Goal: Task Accomplishment & Management: Use online tool/utility

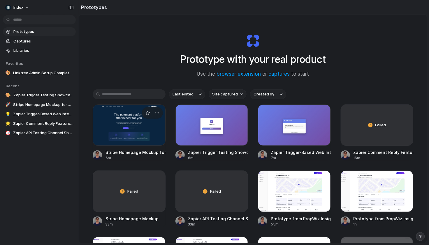
click at [129, 122] on div at bounding box center [129, 125] width 73 height 41
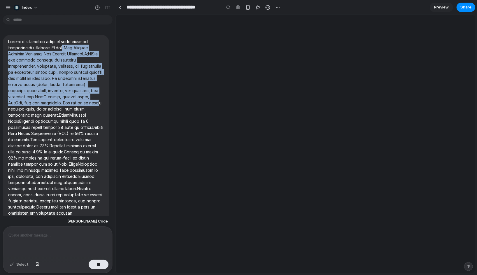
drag, startPoint x: 64, startPoint y: 50, endPoint x: 64, endPoint y: 101, distance: 51.0
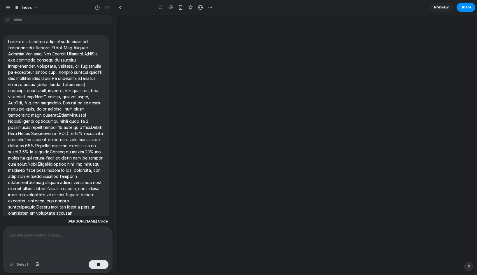
type input "**********"
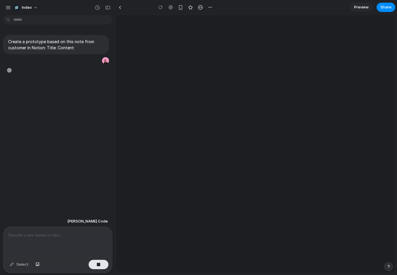
type input "**********"
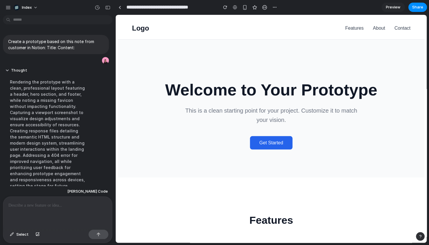
scroll to position [26, 0]
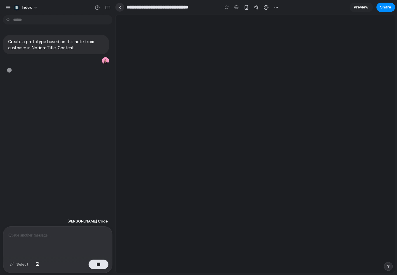
click at [120, 6] on link at bounding box center [119, 7] width 9 height 9
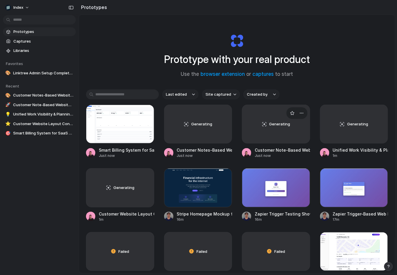
click at [264, 122] on div "Generating" at bounding box center [276, 124] width 68 height 38
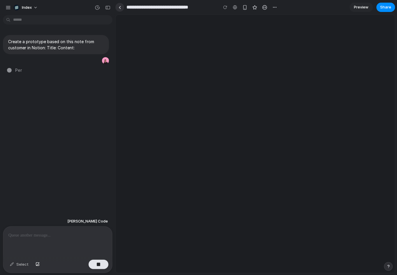
click at [122, 7] on link at bounding box center [119, 7] width 9 height 9
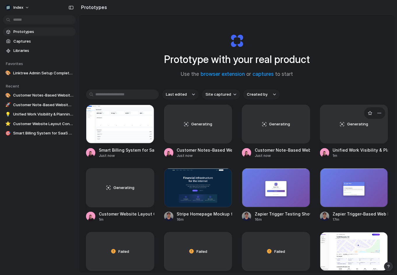
click at [352, 131] on div "Generating" at bounding box center [354, 124] width 68 height 38
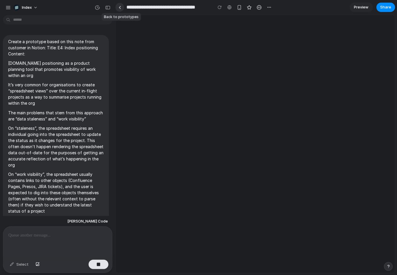
click at [118, 6] on link at bounding box center [119, 7] width 9 height 9
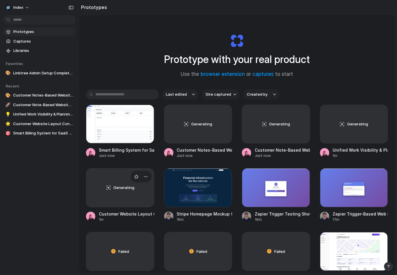
click at [114, 199] on div "Generating" at bounding box center [120, 187] width 68 height 38
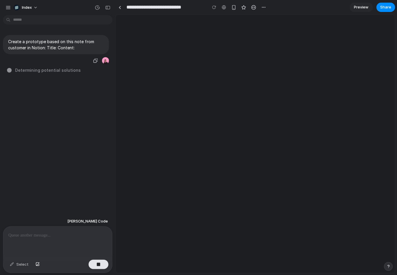
click at [16, 39] on p "Create a prototype based on this note from customer in Notion: Title: Content:" at bounding box center [56, 44] width 96 height 12
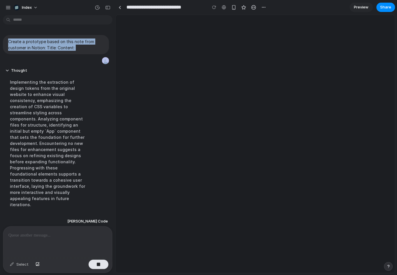
scroll to position [2, 0]
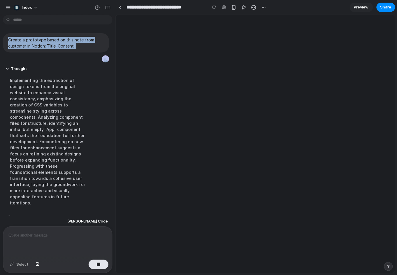
click at [159, 128] on div at bounding box center [255, 144] width 279 height 258
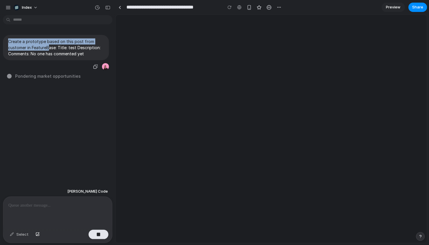
drag, startPoint x: 49, startPoint y: 36, endPoint x: 49, endPoint y: 50, distance: 14.6
click at [49, 50] on div "Create a prototype based on this post from customer in FeatureBase: Title: test…" at bounding box center [56, 47] width 106 height 25
click at [49, 50] on p "Create a prototype based on this post from customer in FeatureBase: Title: test…" at bounding box center [56, 47] width 96 height 18
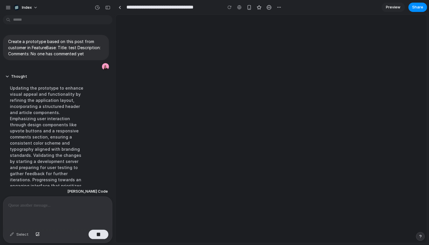
scroll to position [31, 0]
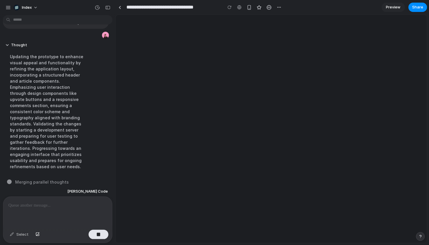
click at [56, 202] on div at bounding box center [57, 212] width 109 height 31
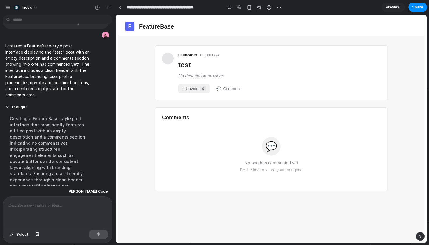
scroll to position [0, 0]
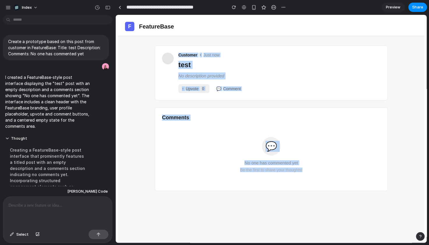
drag, startPoint x: 141, startPoint y: 44, endPoint x: 178, endPoint y: 208, distance: 168.0
click at [178, 208] on div "F FeatureBase Customer • Just now test No description provided ↑ Upvote 0 💬 Com…" at bounding box center [271, 131] width 307 height 228
drag, startPoint x: 258, startPoint y: 181, endPoint x: 144, endPoint y: 112, distance: 133.6
click at [144, 112] on div "F FeatureBase Customer • Just now test No description provided ↑ Upvote 0 💬 Com…" at bounding box center [271, 131] width 307 height 228
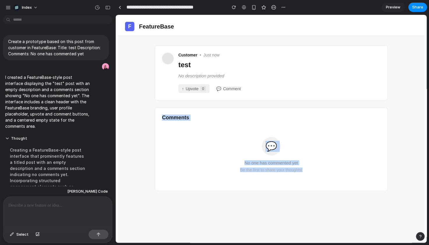
click at [144, 112] on div "F FeatureBase Customer • Just now test No description provided ↑ Upvote 0 💬 Com…" at bounding box center [271, 131] width 307 height 228
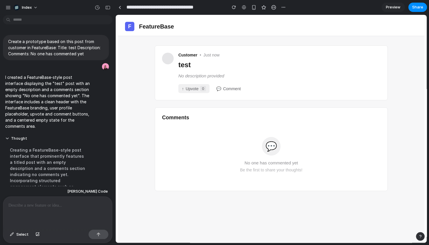
click at [144, 112] on div "F FeatureBase Customer • Just now test No description provided ↑ Upvote 0 💬 Com…" at bounding box center [271, 131] width 307 height 228
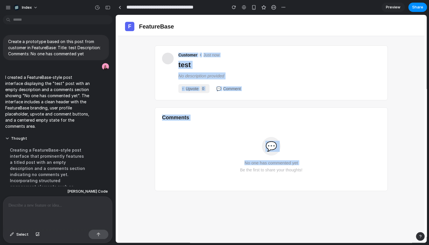
drag, startPoint x: 133, startPoint y: 86, endPoint x: 209, endPoint y: 175, distance: 116.5
click at [209, 175] on div "F FeatureBase Customer • Just now test No description provided ↑ Upvote 0 💬 Com…" at bounding box center [271, 131] width 307 height 228
click at [209, 175] on div "💬 No one has commented yet Be the first to share your thoughts!" at bounding box center [271, 154] width 219 height 59
